Goal: Information Seeking & Learning: Learn about a topic

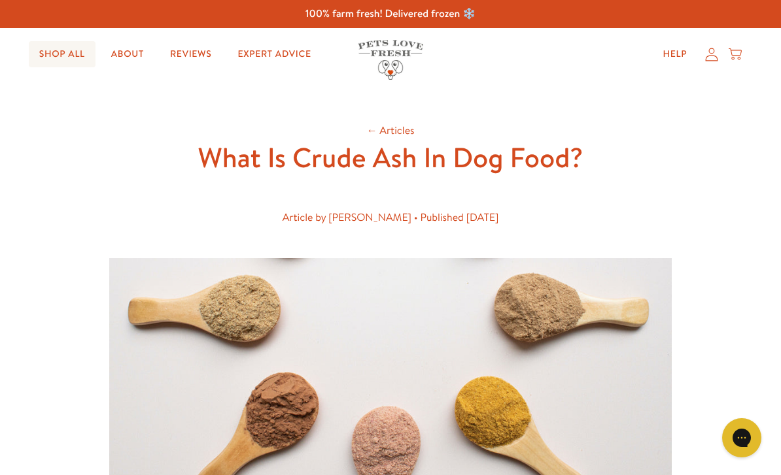
click at [71, 56] on link "Shop All" at bounding box center [62, 54] width 67 height 26
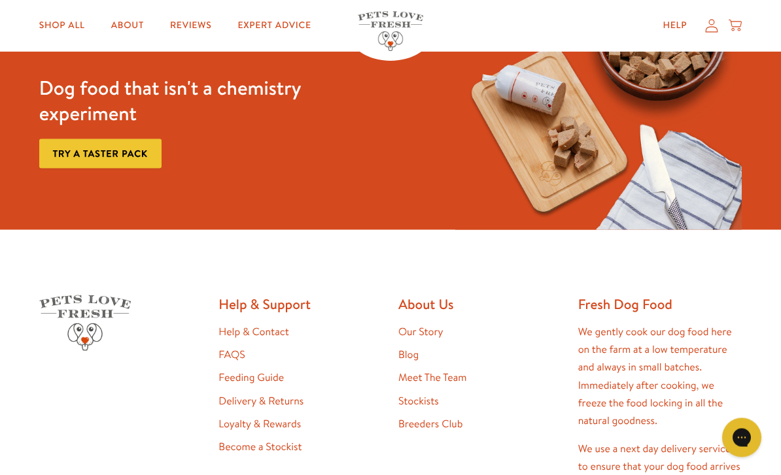
scroll to position [1945, 0]
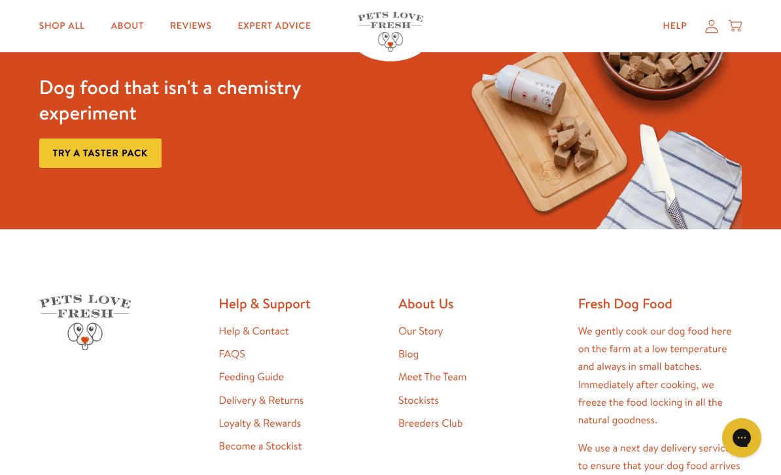
click at [434, 326] on link "Our Story" at bounding box center [420, 331] width 45 height 14
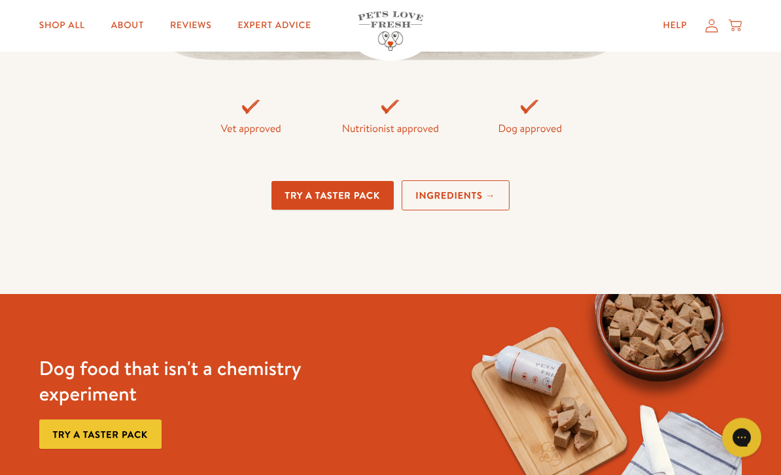
scroll to position [3005, 0]
click at [499, 211] on link "Ingredients →" at bounding box center [455, 195] width 109 height 31
